Goal: Task Accomplishment & Management: Manage account settings

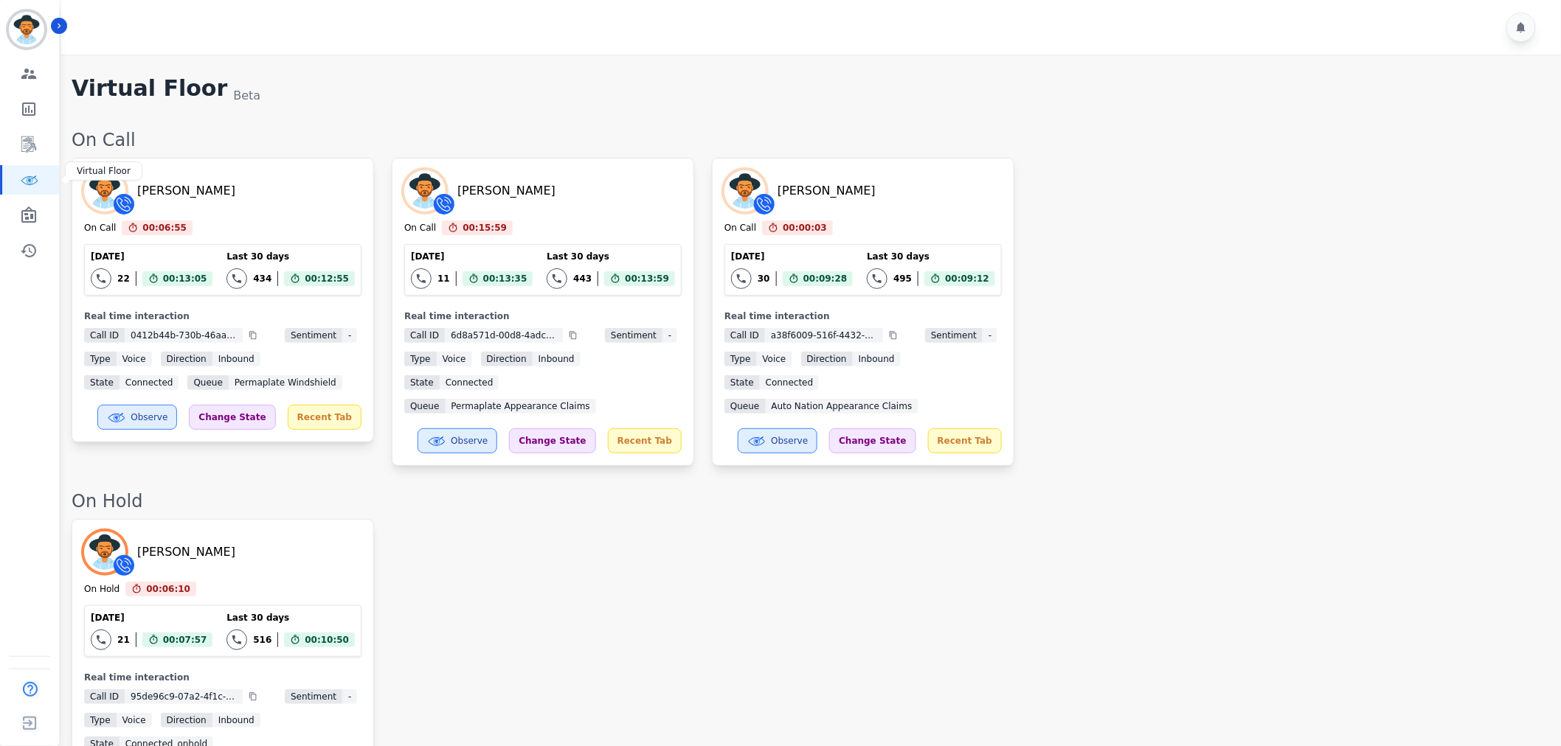
click at [21, 184] on icon "Sidebar" at bounding box center [29, 180] width 17 height 9
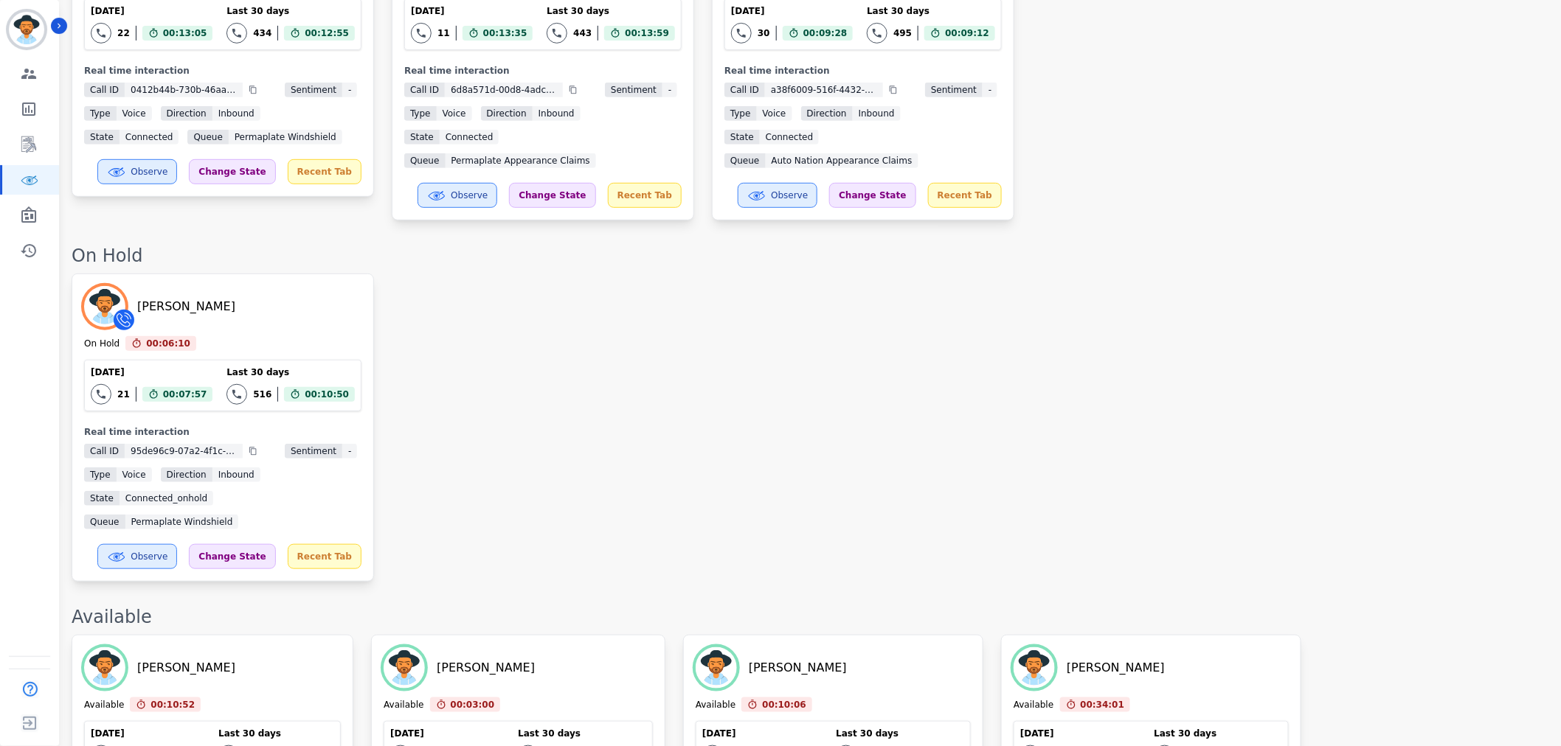
scroll to position [2879, 0]
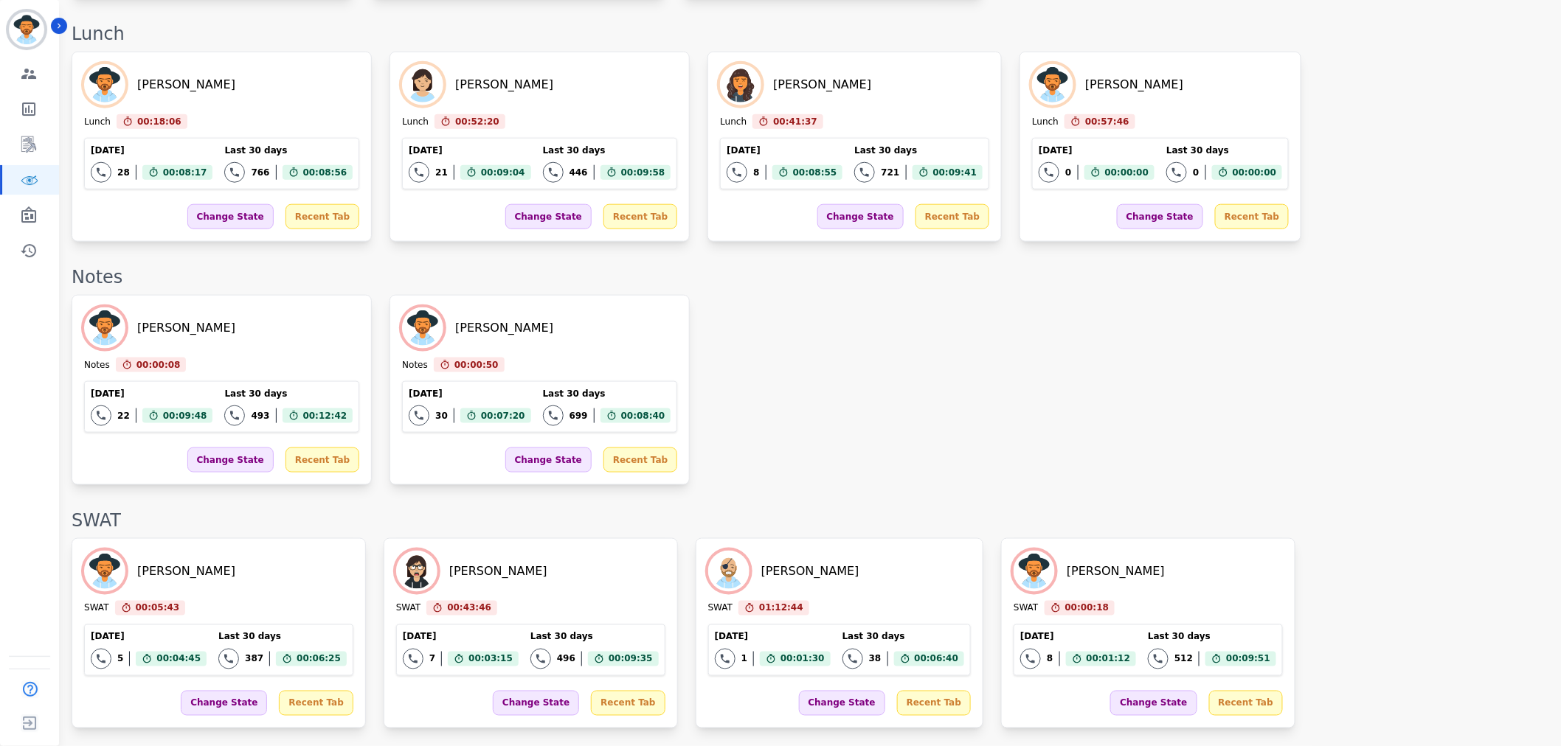
scroll to position [2960, 0]
click at [200, 229] on div "Change State" at bounding box center [230, 216] width 86 height 25
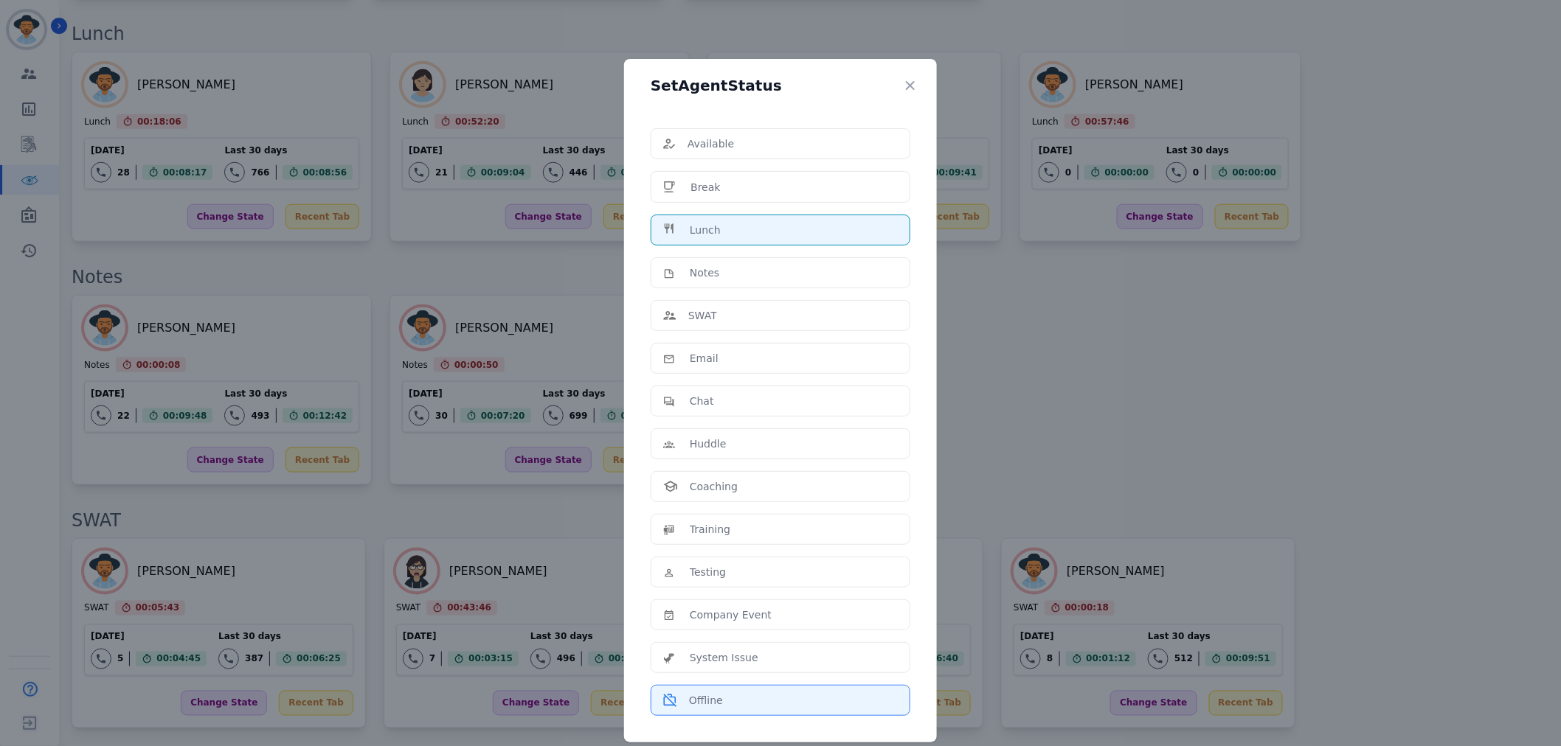
click at [663, 693] on div "Offline" at bounding box center [780, 700] width 235 height 15
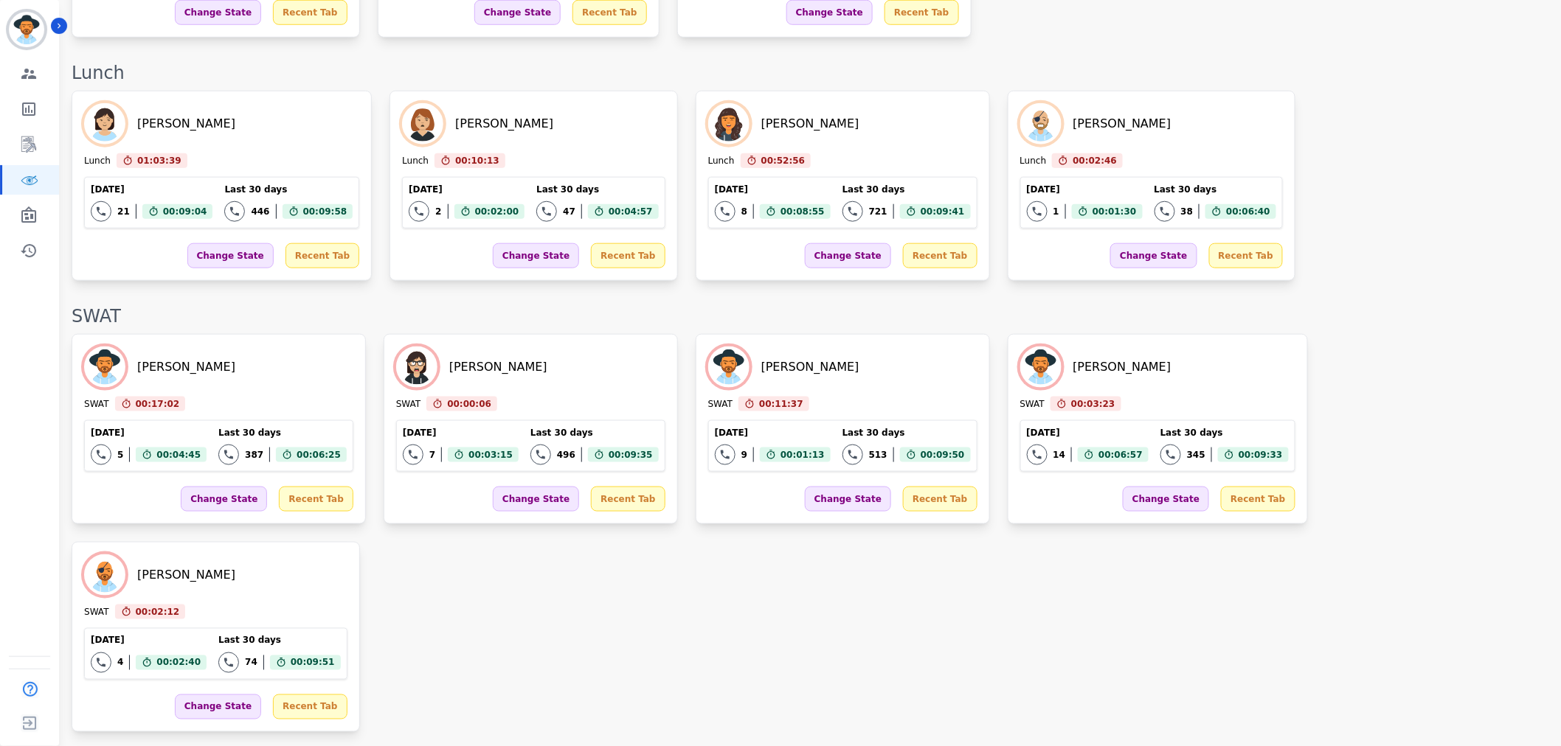
scroll to position [3121, 0]
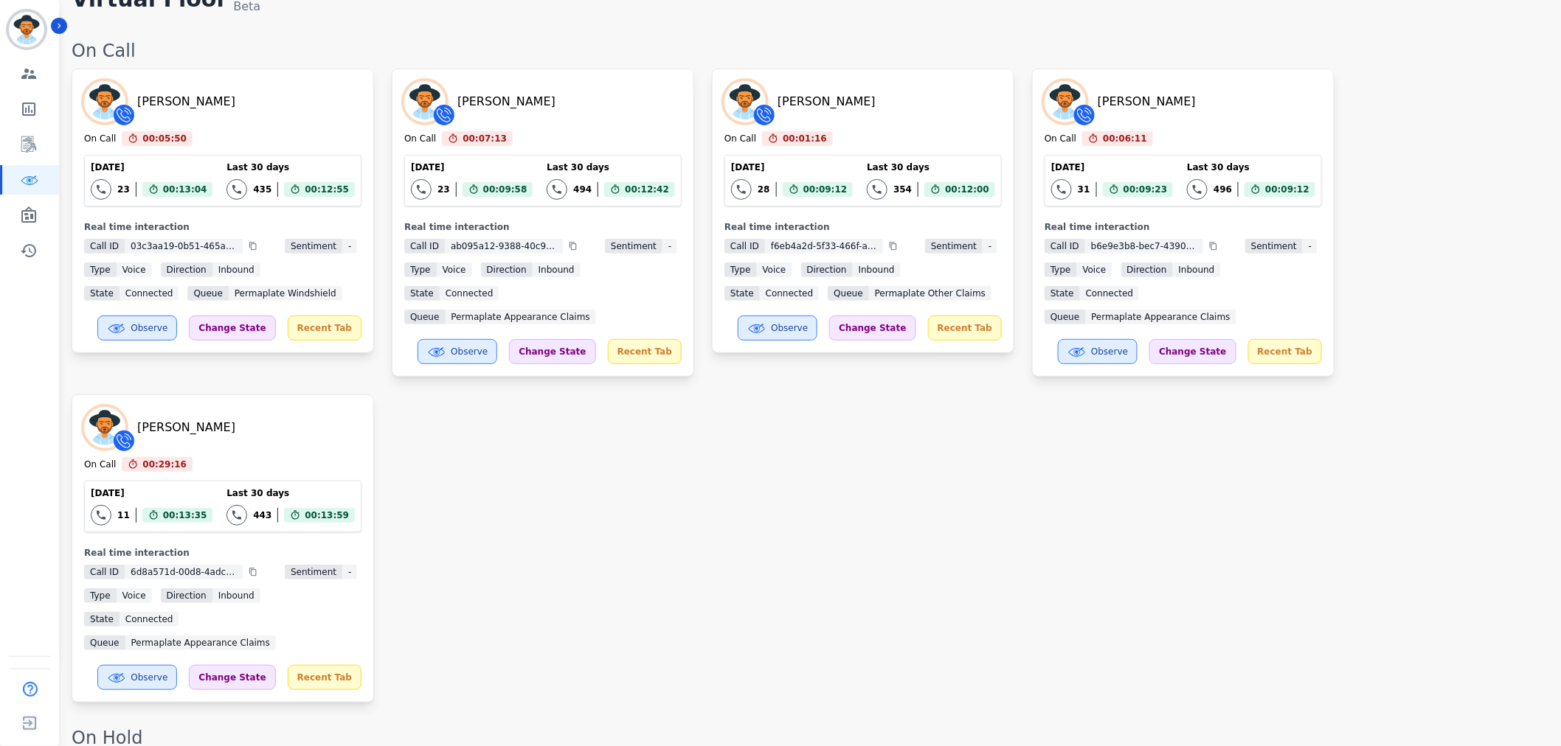
scroll to position [0, 0]
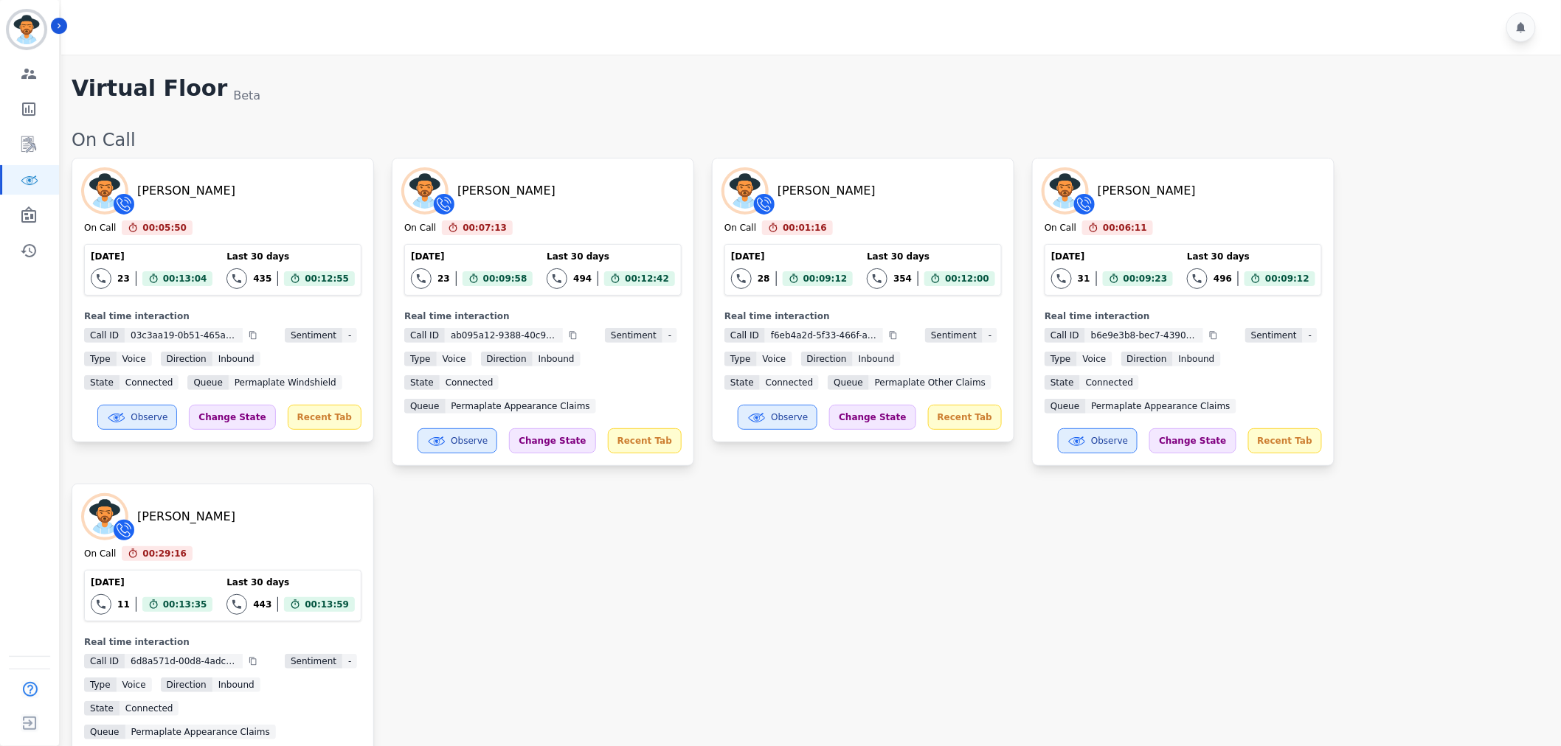
click at [1280, 419] on div "[PERSON_NAME] On Call 00:05:50 Current State: On Call [DATE] 23 Total interacti…" at bounding box center [809, 475] width 1474 height 634
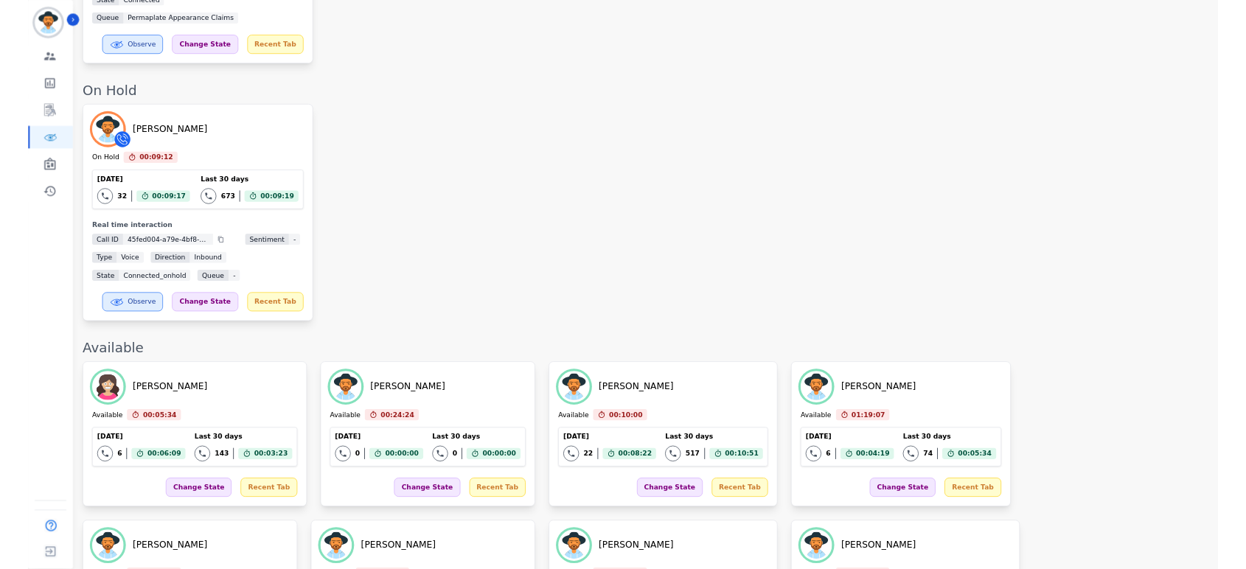
scroll to position [738, 0]
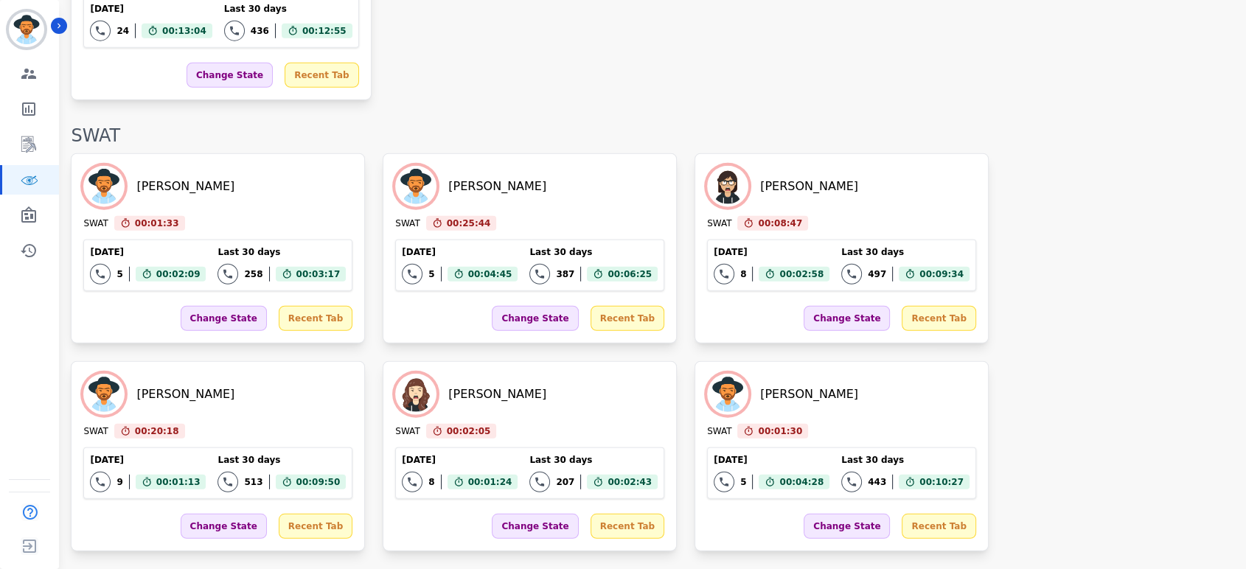
scroll to position [4235, 0]
click at [755, 471] on div "[PERSON_NAME] SWAT 00:01:33 Current State: SWAT [DATE] 5 Total interactions cou…" at bounding box center [651, 352] width 1161 height 398
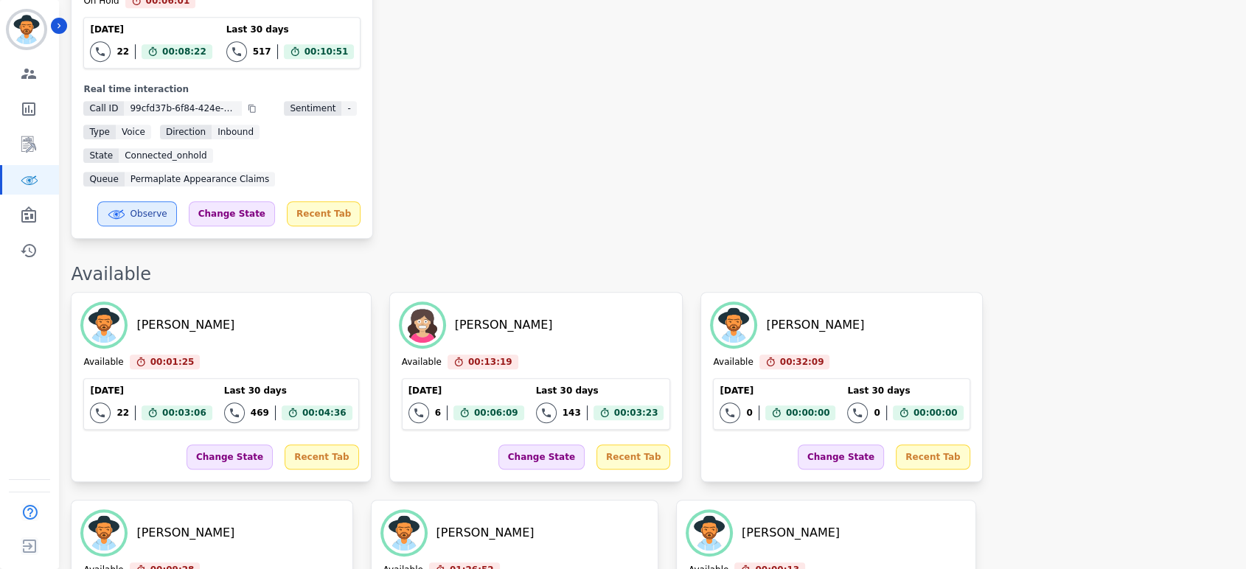
scroll to position [901, 0]
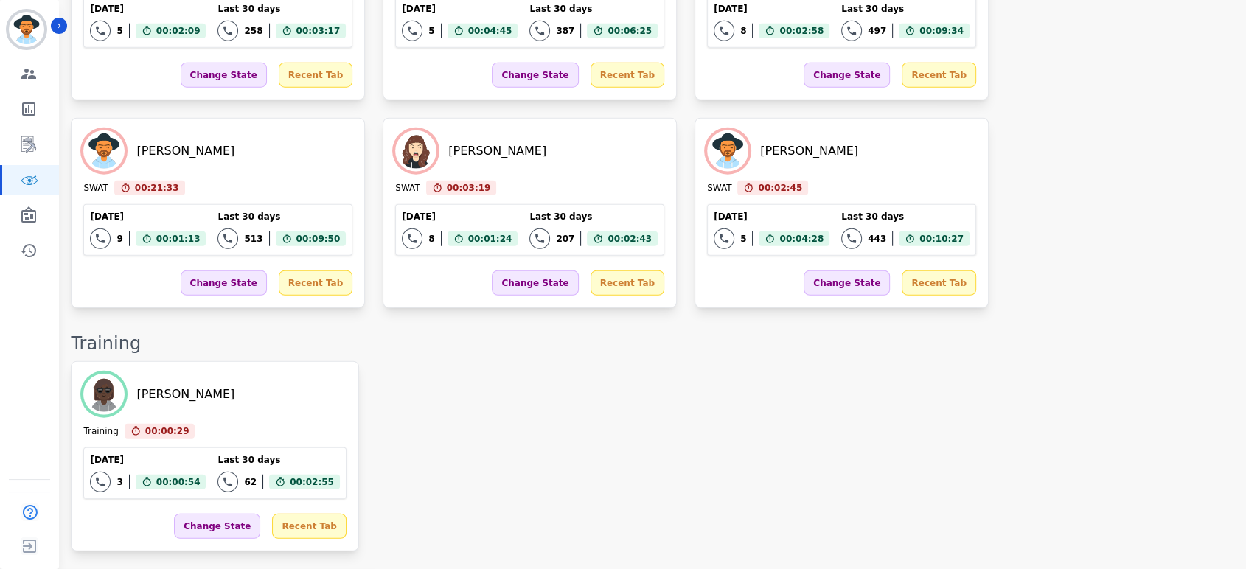
scroll to position [4238, 0]
click at [781, 381] on div "[PERSON_NAME] Training 00:00:29 Current State: Training [DATE] 3 Total interact…" at bounding box center [651, 456] width 1161 height 190
click at [761, 211] on div "[PERSON_NAME] SWAT 00:31:03 Current State: SWAT [DATE] 5 Total interactions cou…" at bounding box center [651, 109] width 1161 height 398
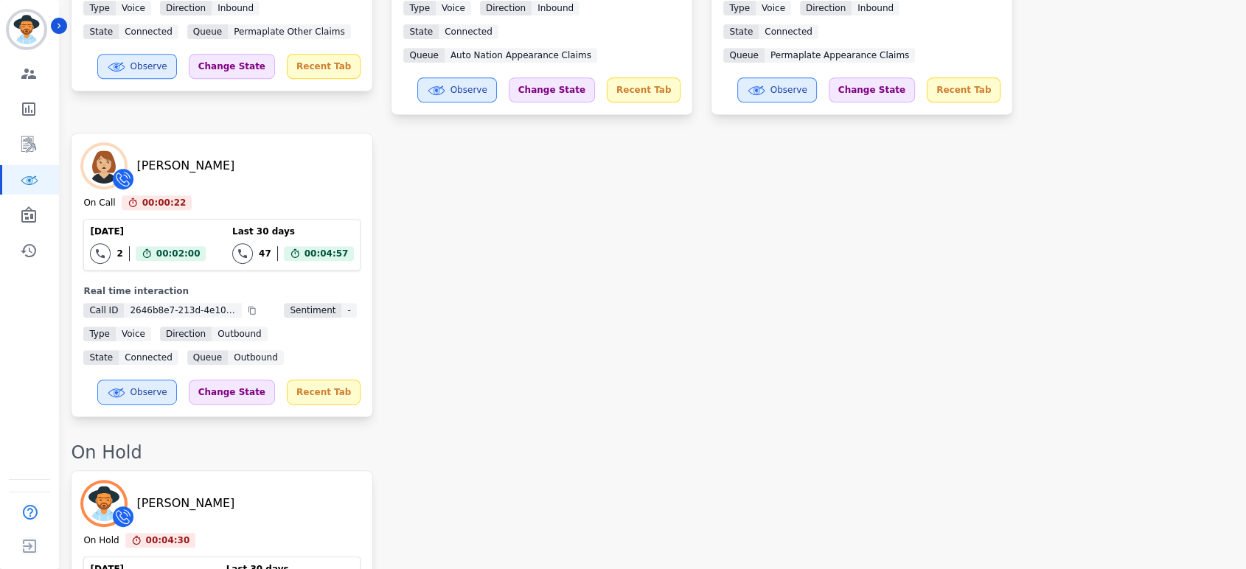
scroll to position [1613, 0]
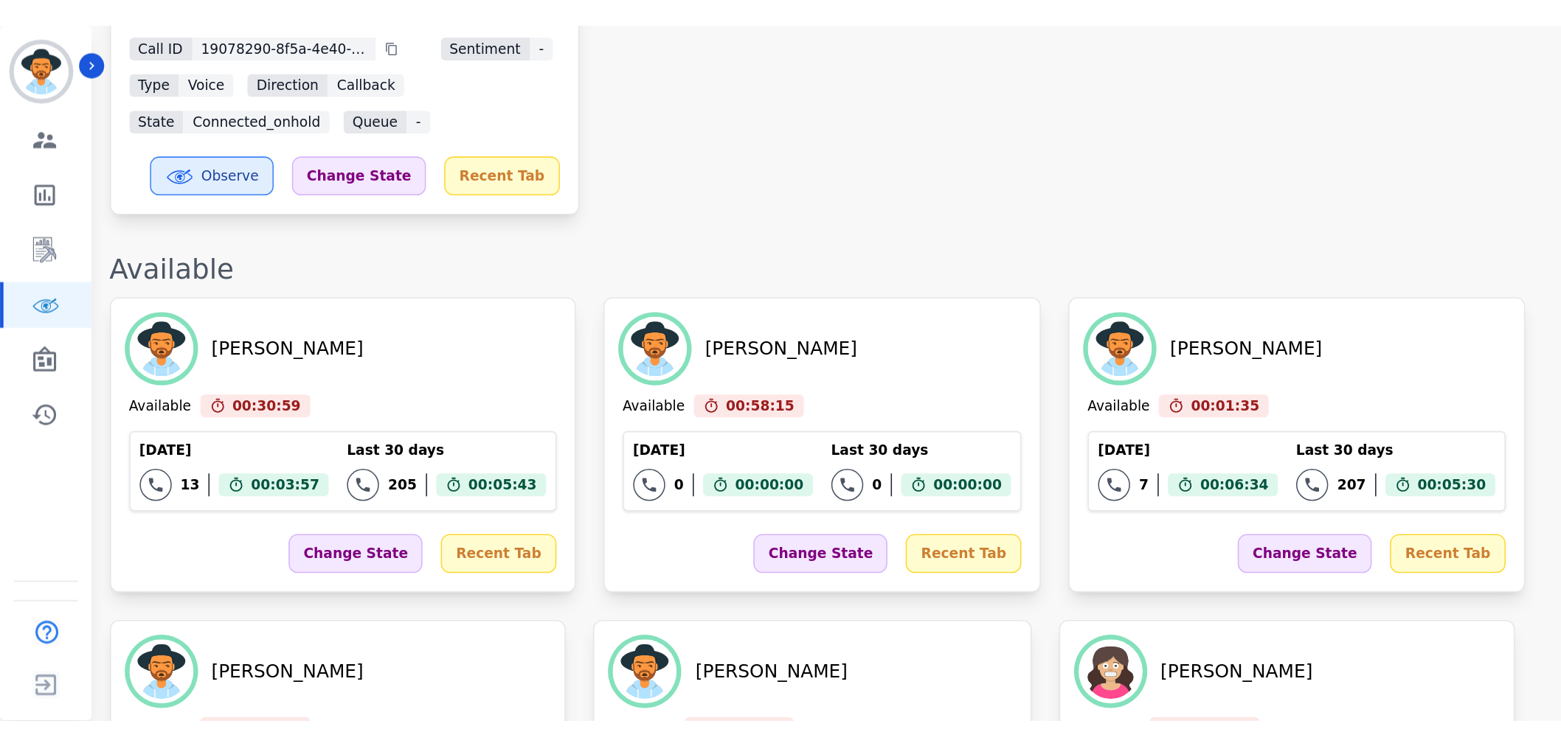
scroll to position [1131, 0]
